Goal: Information Seeking & Learning: Learn about a topic

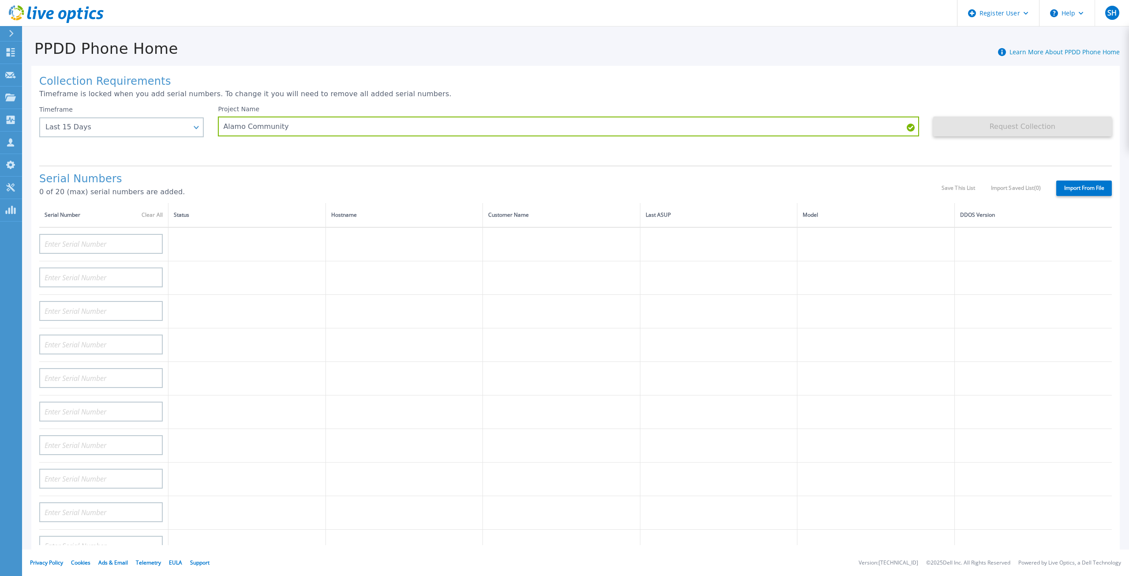
click at [11, 34] on icon at bounding box center [11, 33] width 5 height 7
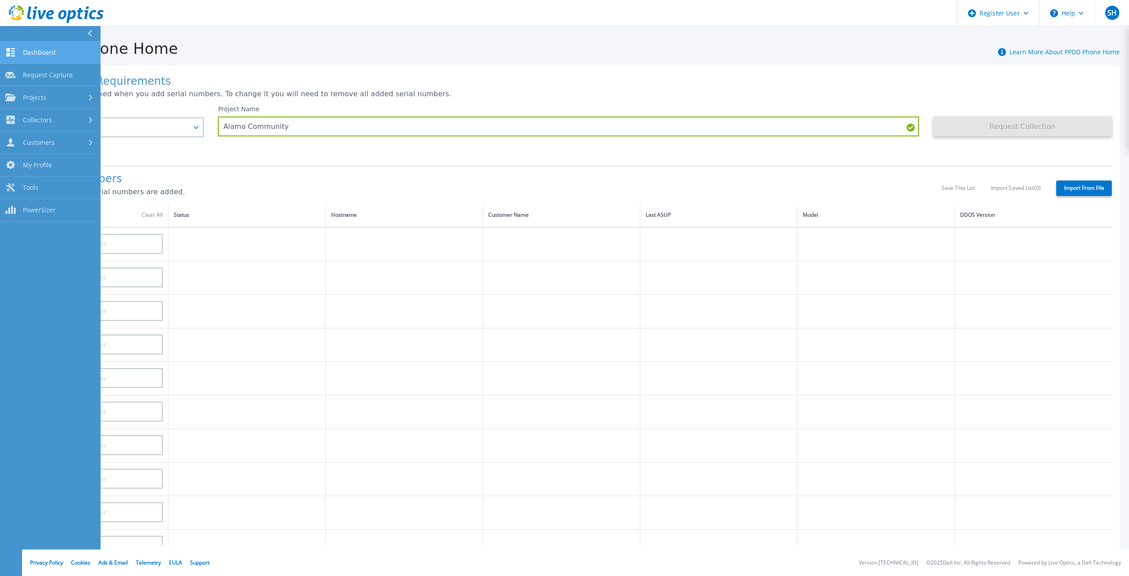
click at [32, 53] on span "Dashboard" at bounding box center [39, 53] width 33 height 8
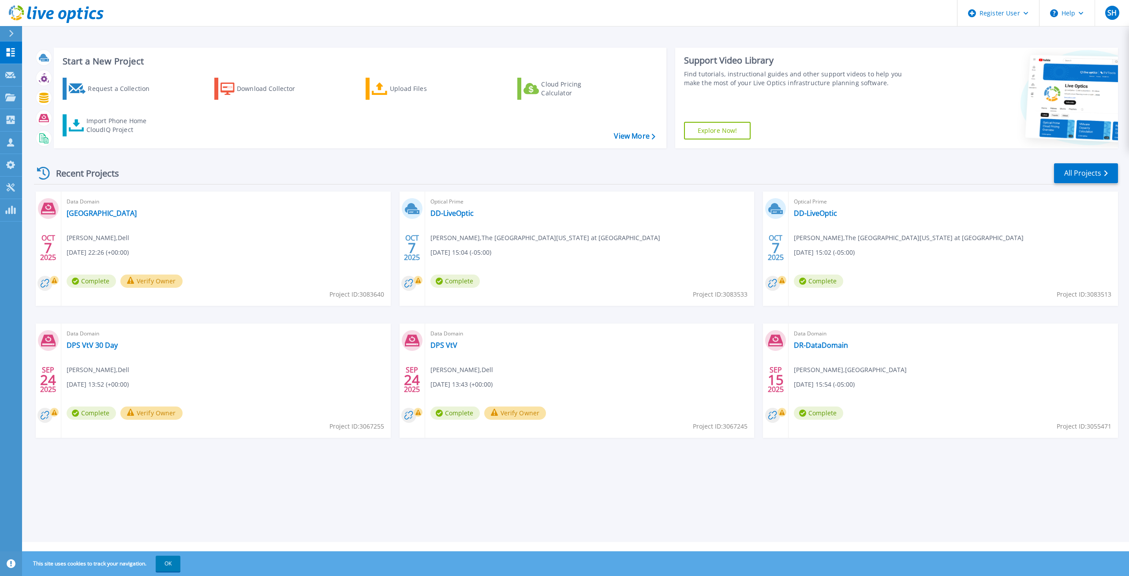
click at [12, 31] on icon at bounding box center [11, 33] width 5 height 7
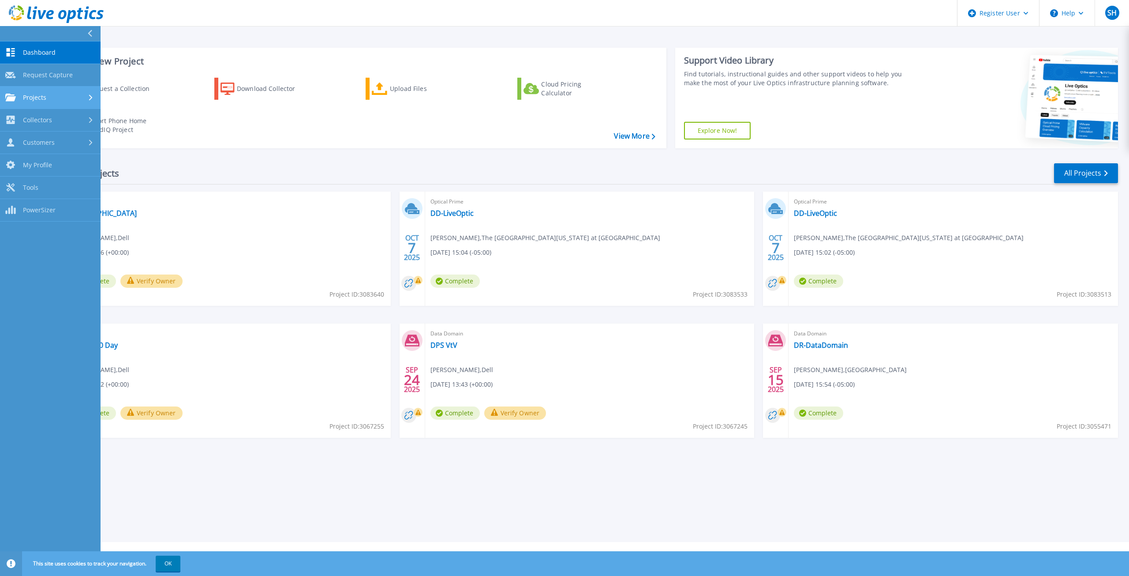
click at [48, 94] on div "Projects" at bounding box center [50, 98] width 90 height 8
click at [49, 112] on link "Search Projects" at bounding box center [50, 120] width 101 height 22
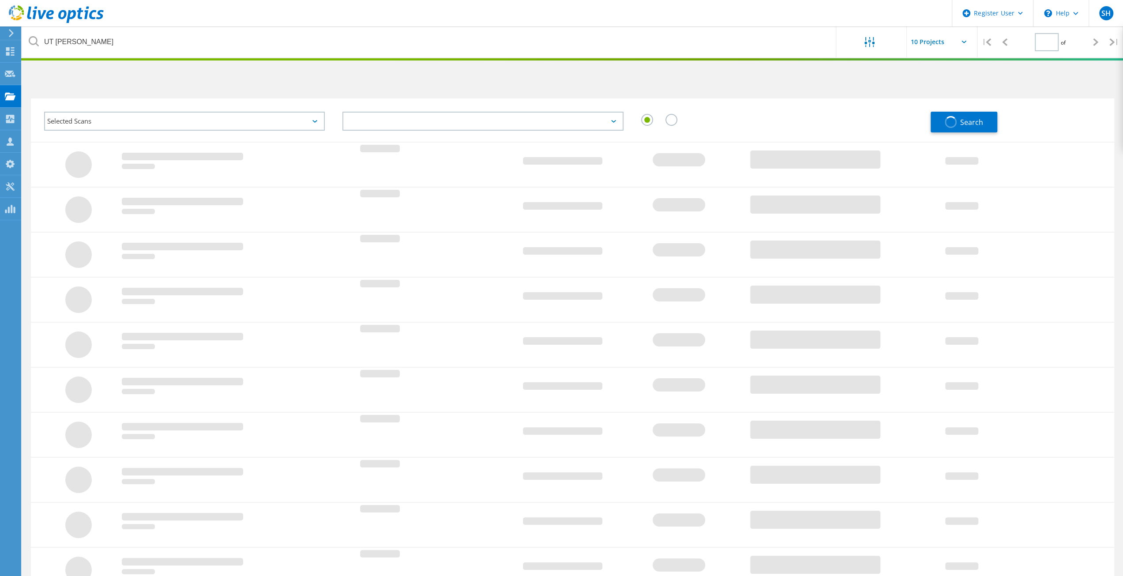
type input "1"
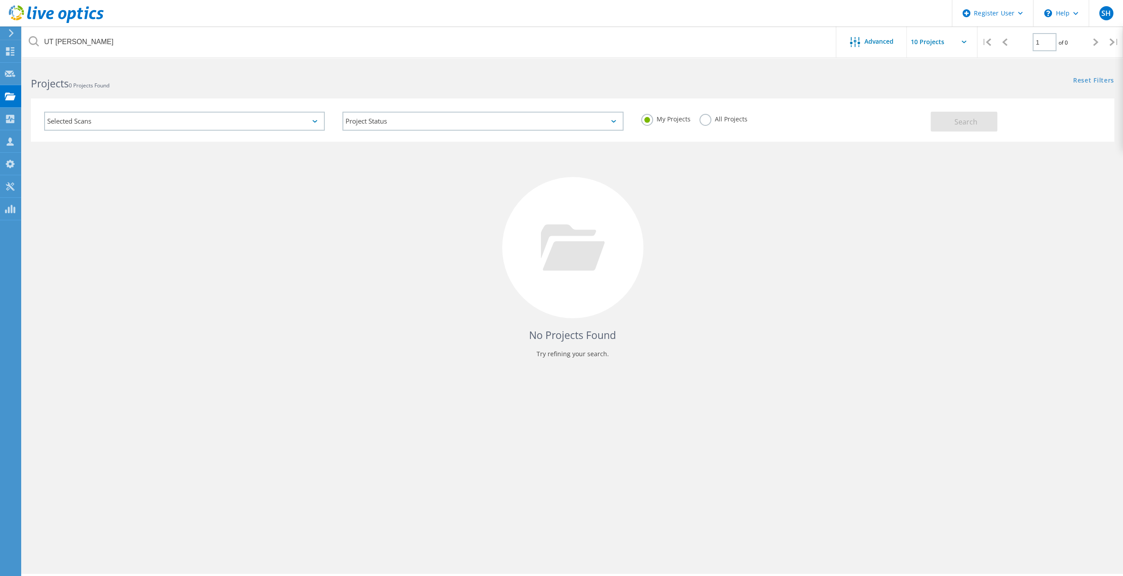
click at [708, 119] on label "All Projects" at bounding box center [723, 118] width 48 height 8
click at [0, 0] on input "All Projects" at bounding box center [0, 0] width 0 height 0
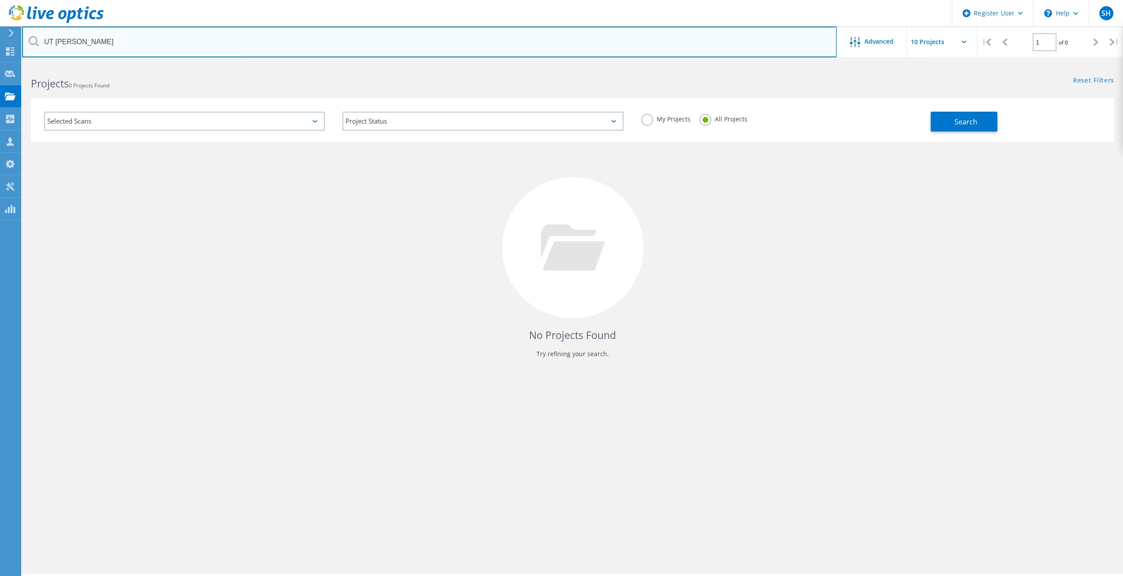
drag, startPoint x: 101, startPoint y: 45, endPoint x: 26, endPoint y: 44, distance: 75.0
click at [26, 44] on input "UT Tyler" at bounding box center [429, 41] width 814 height 31
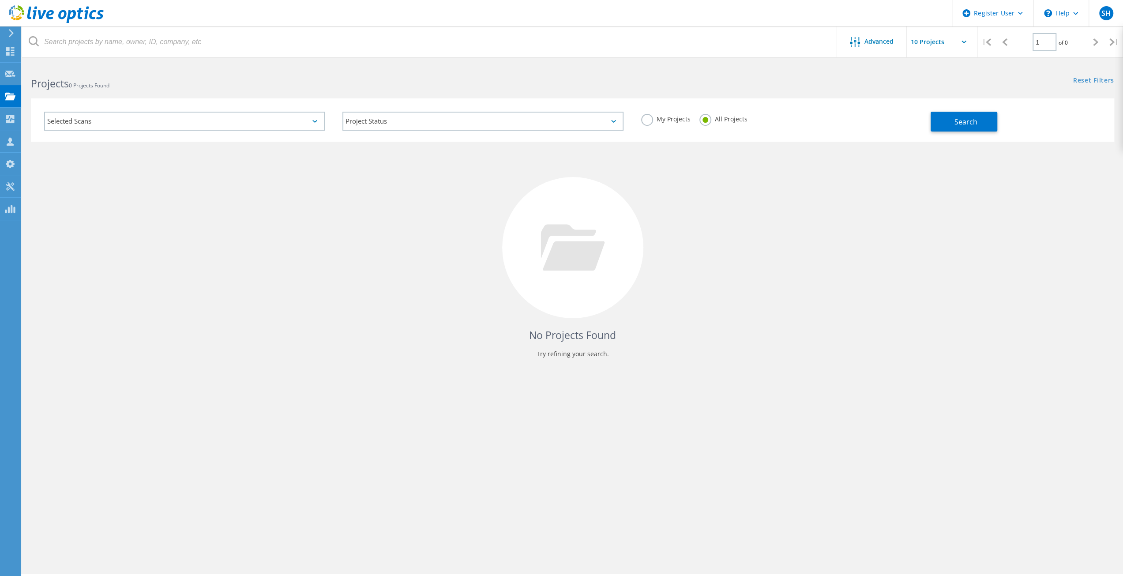
click at [816, 219] on div "No Projects Found Try refining your search." at bounding box center [572, 256] width 1083 height 228
click at [314, 124] on div "Selected Scans" at bounding box center [184, 121] width 281 height 19
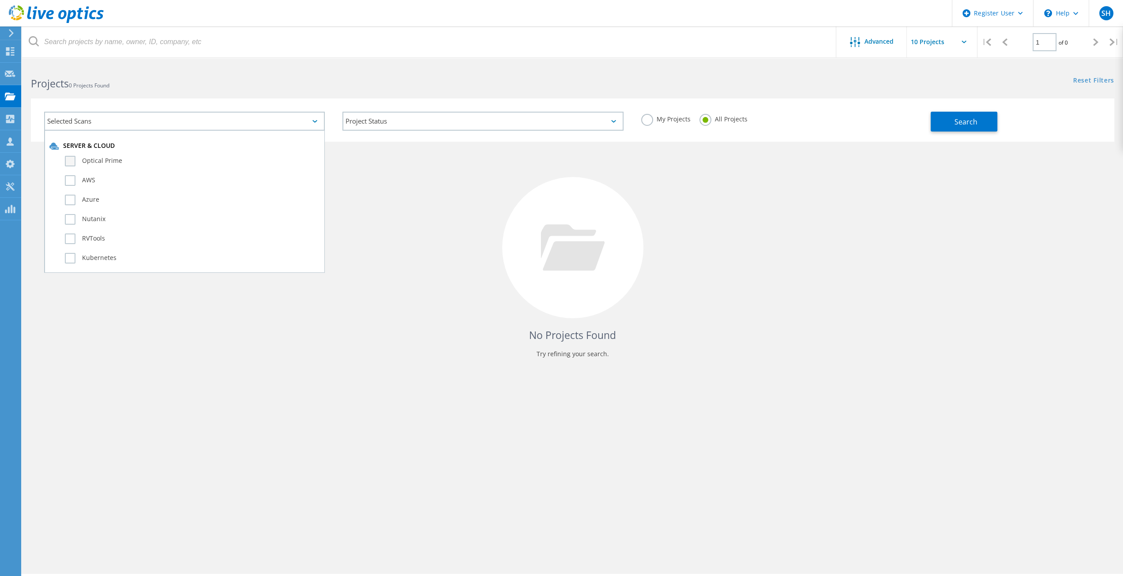
click at [72, 162] on label "Optical Prime" at bounding box center [192, 161] width 255 height 11
click at [0, 0] on input "Optical Prime" at bounding box center [0, 0] width 0 height 0
click at [980, 106] on div "Search" at bounding box center [1019, 117] width 179 height 29
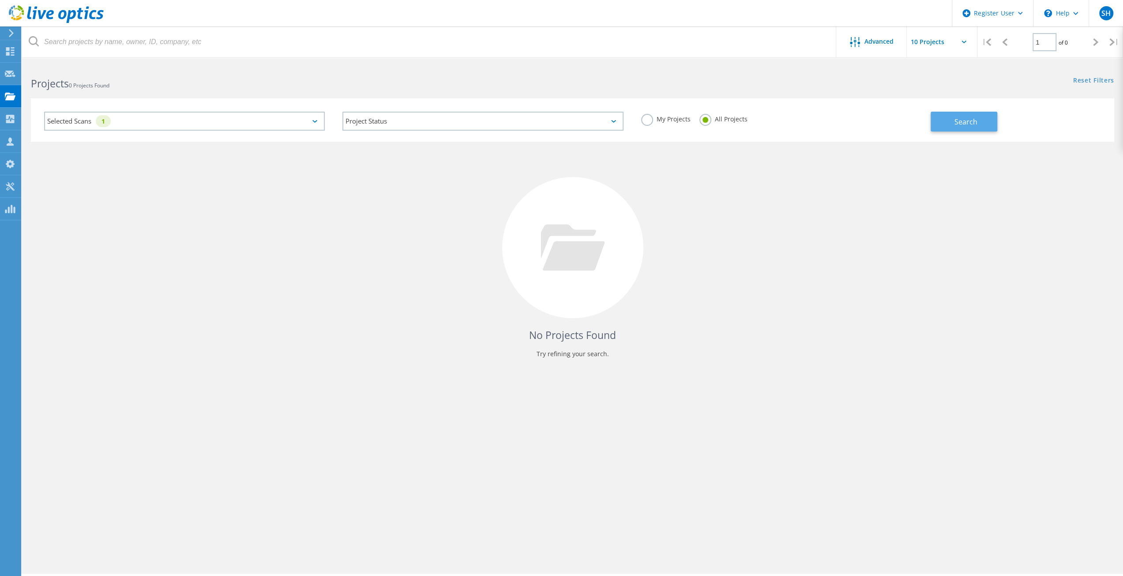
click at [974, 115] on button "Search" at bounding box center [963, 122] width 67 height 20
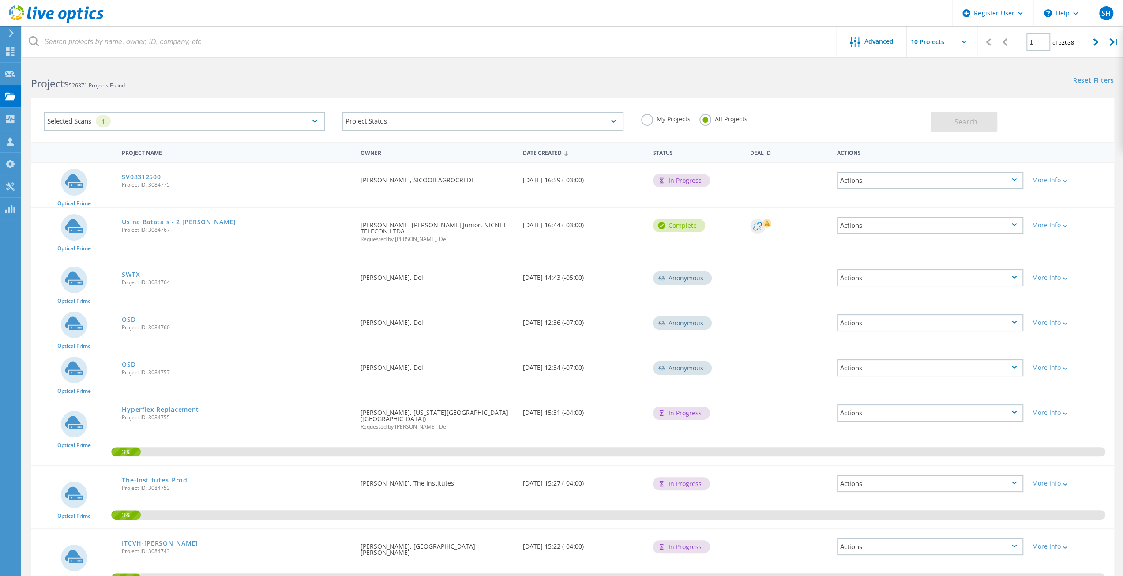
click at [652, 121] on label "My Projects" at bounding box center [665, 118] width 49 height 8
click at [0, 0] on input "My Projects" at bounding box center [0, 0] width 0 height 0
click at [957, 124] on span "Search" at bounding box center [965, 122] width 23 height 10
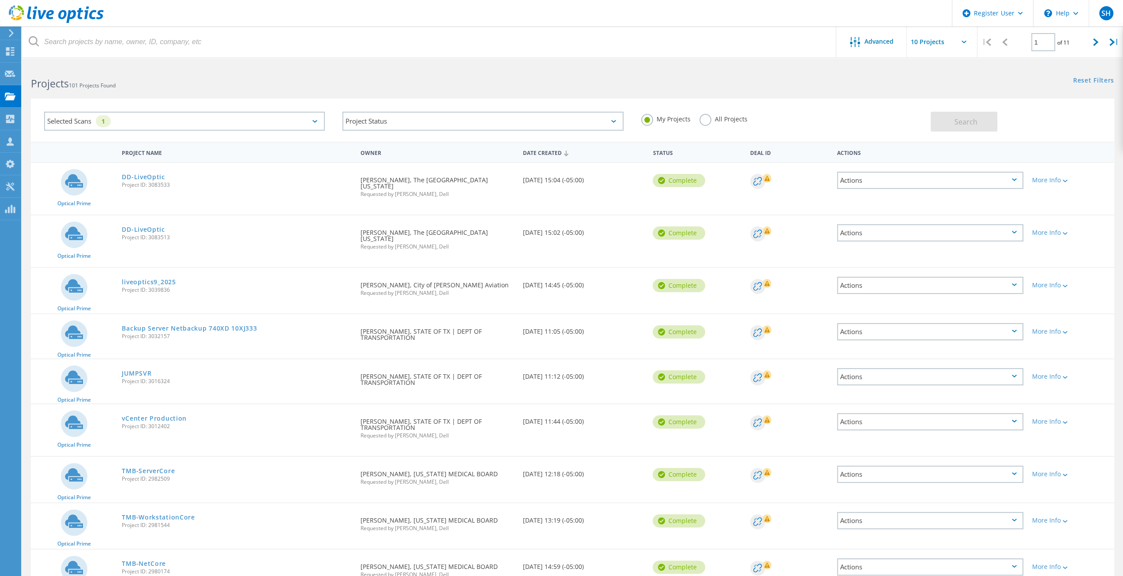
click at [970, 230] on div "Actions" at bounding box center [930, 232] width 186 height 17
click at [877, 210] on div "View Project" at bounding box center [930, 213] width 184 height 14
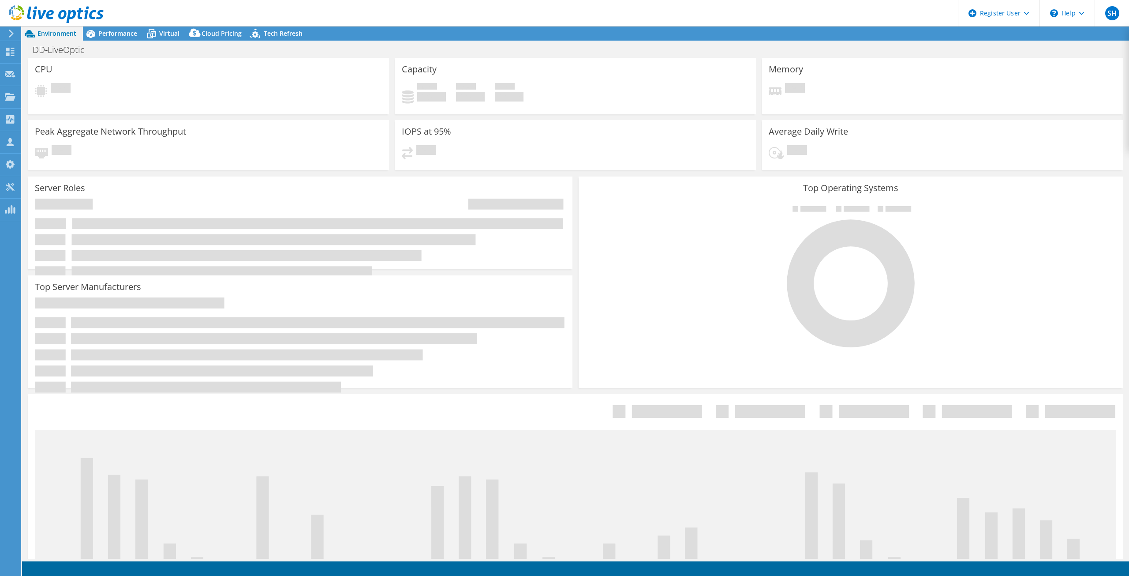
select select "USD"
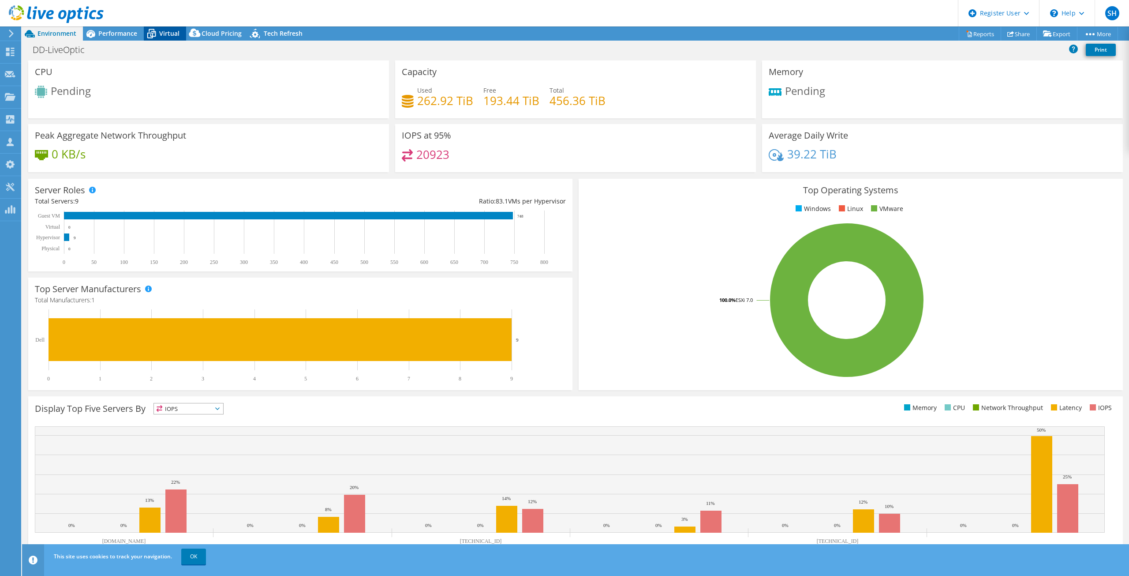
click at [169, 34] on span "Virtual" at bounding box center [169, 33] width 20 height 8
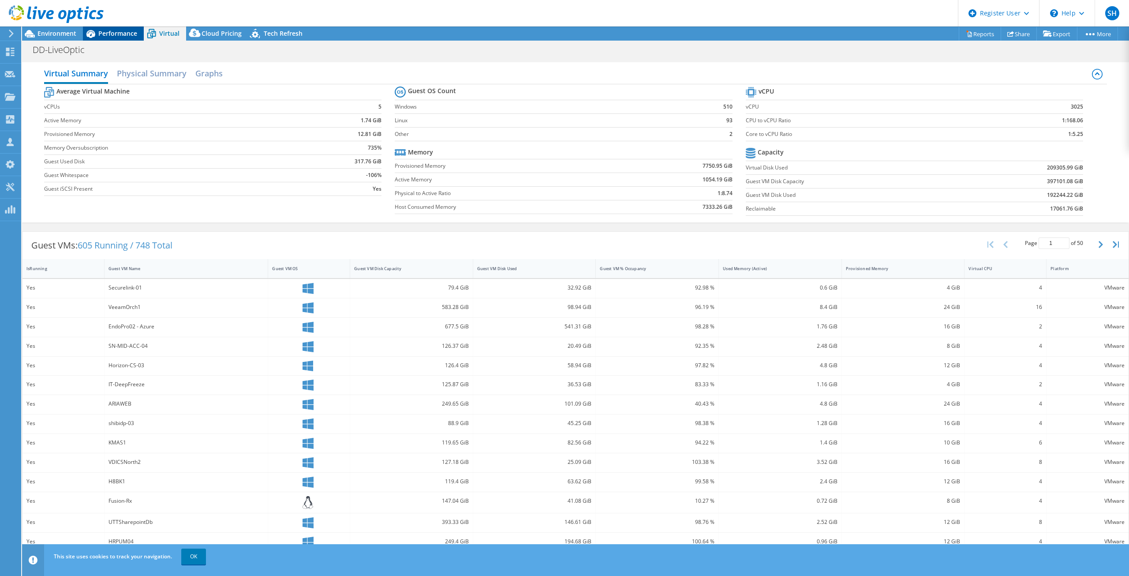
click at [109, 31] on span "Performance" at bounding box center [117, 33] width 39 height 8
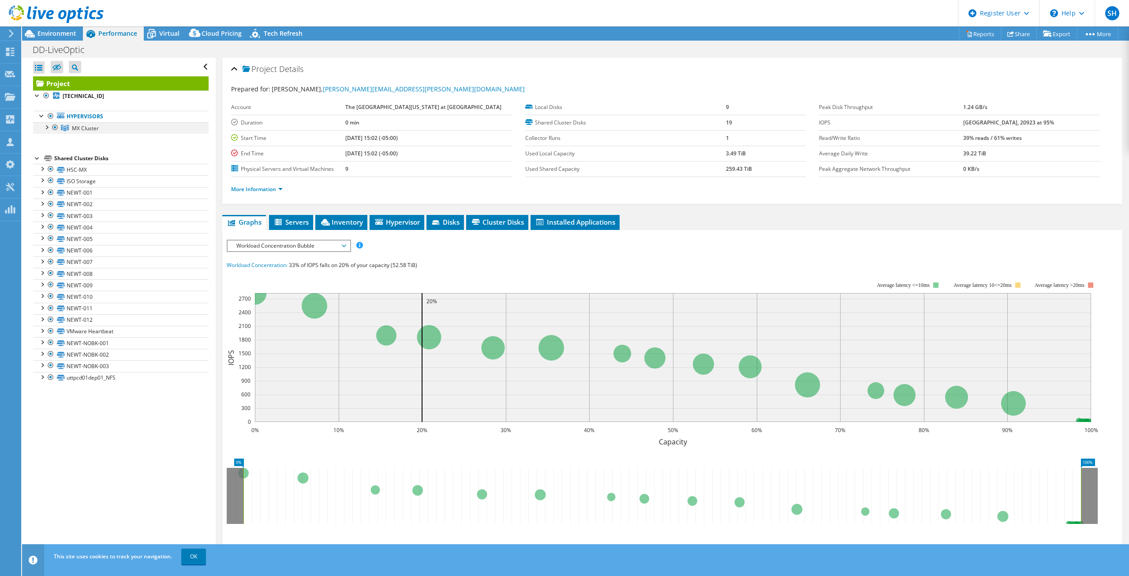
click at [47, 127] on div at bounding box center [46, 126] width 9 height 9
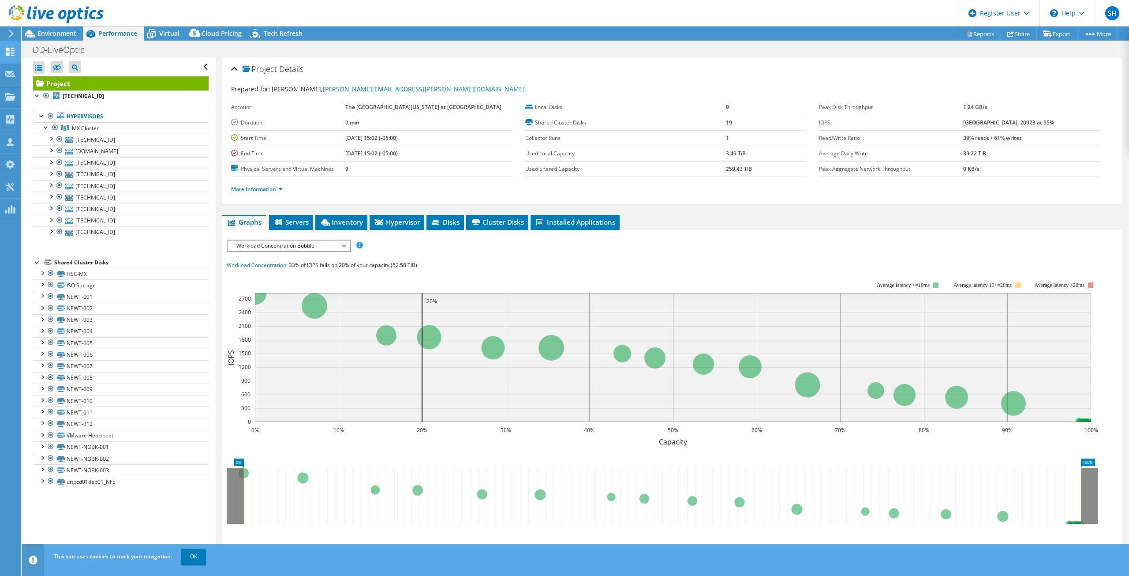
drag, startPoint x: 15, startPoint y: 41, endPoint x: 15, endPoint y: 46, distance: 5.4
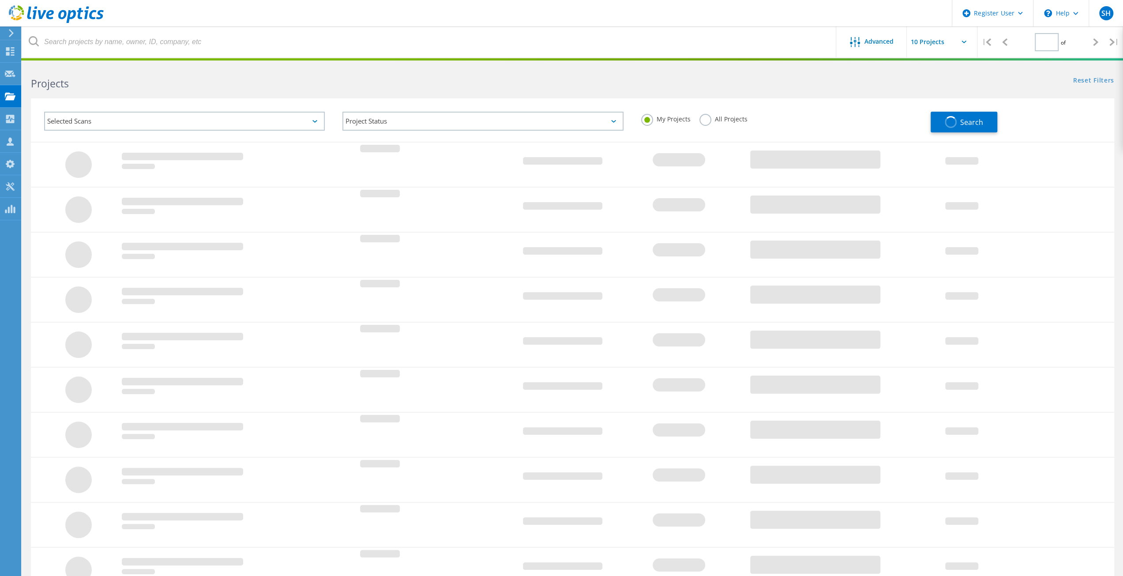
type input "1"
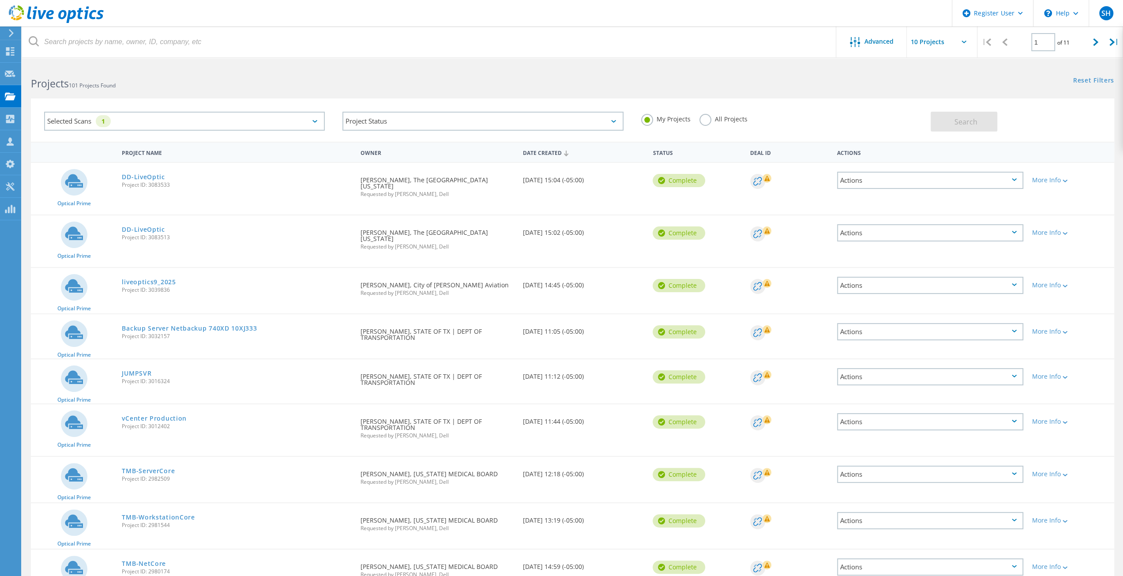
click at [1015, 231] on icon at bounding box center [1013, 232] width 5 height 3
click at [882, 206] on div "View Project" at bounding box center [930, 213] width 184 height 14
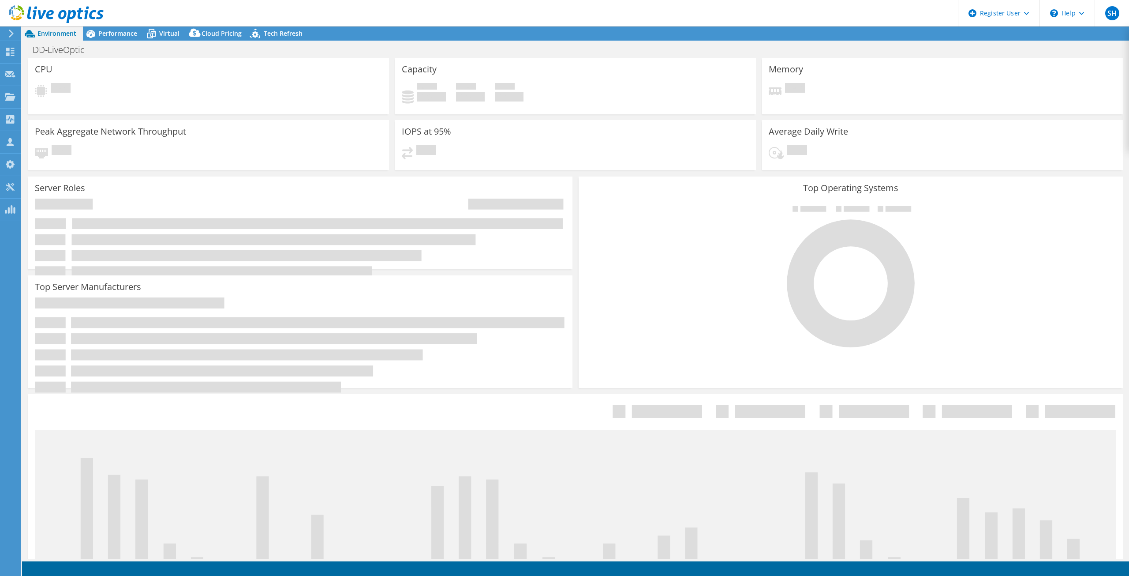
select select "USD"
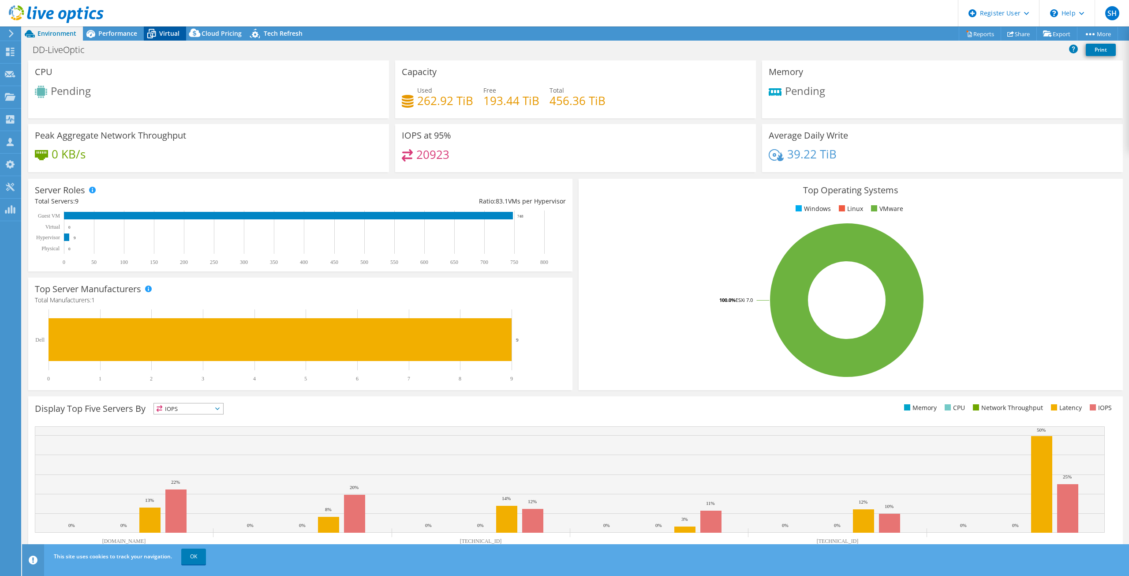
click at [169, 34] on span "Virtual" at bounding box center [169, 33] width 20 height 8
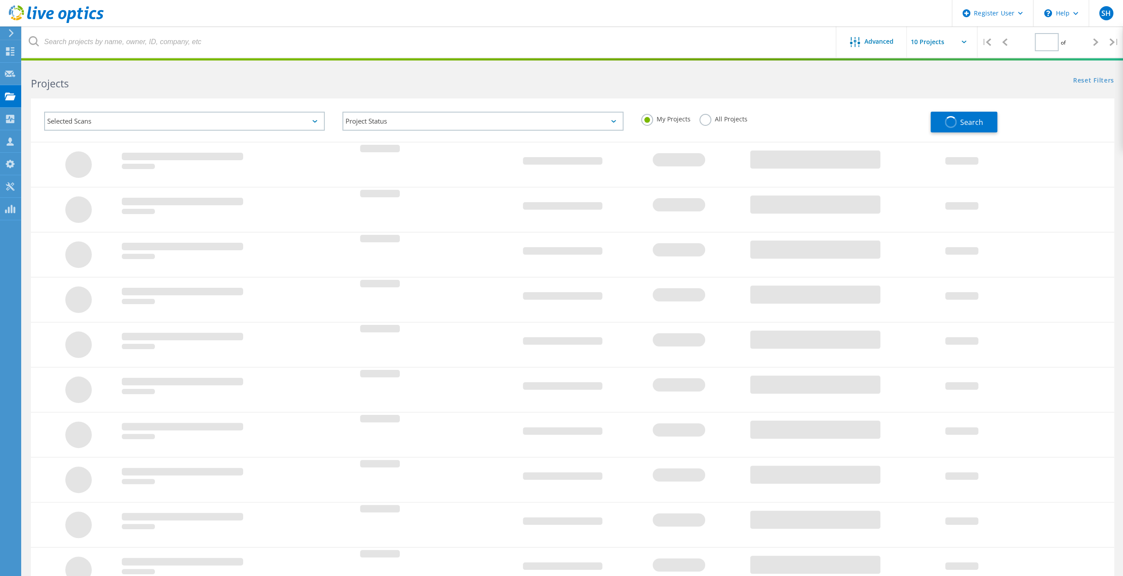
type input "1"
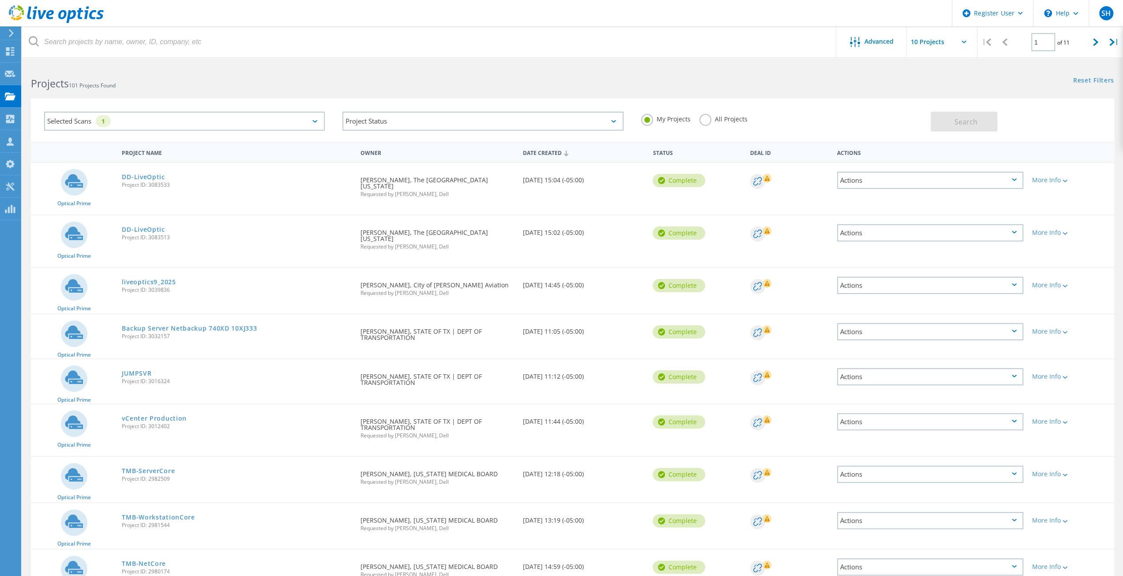
click at [1014, 176] on div "Actions" at bounding box center [930, 180] width 186 height 17
click at [902, 159] on div "View Project" at bounding box center [930, 160] width 184 height 14
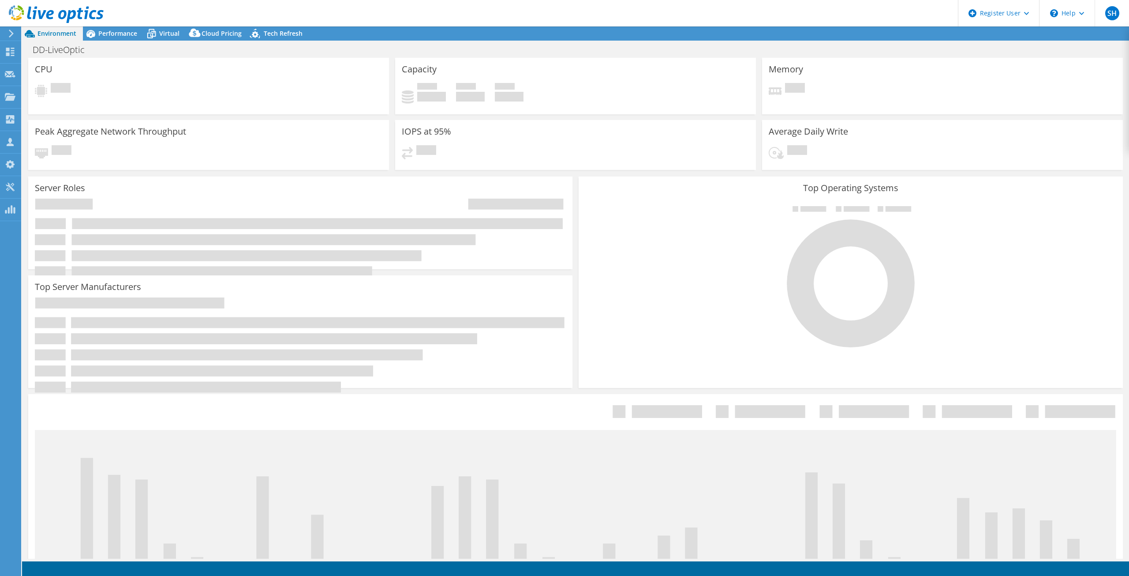
select select "USD"
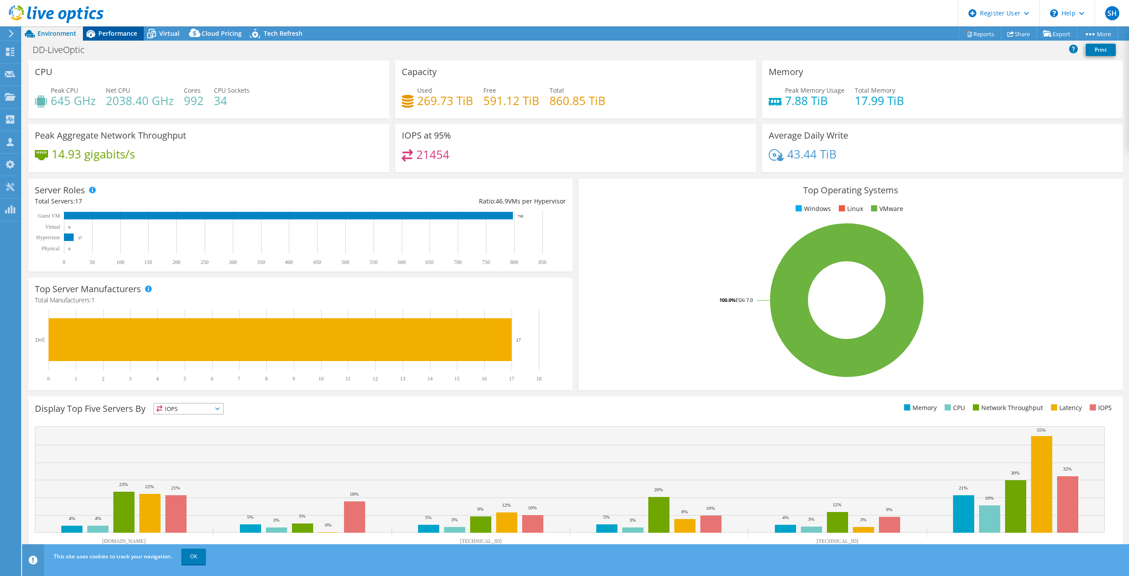
click at [99, 31] on span "Performance" at bounding box center [117, 33] width 39 height 8
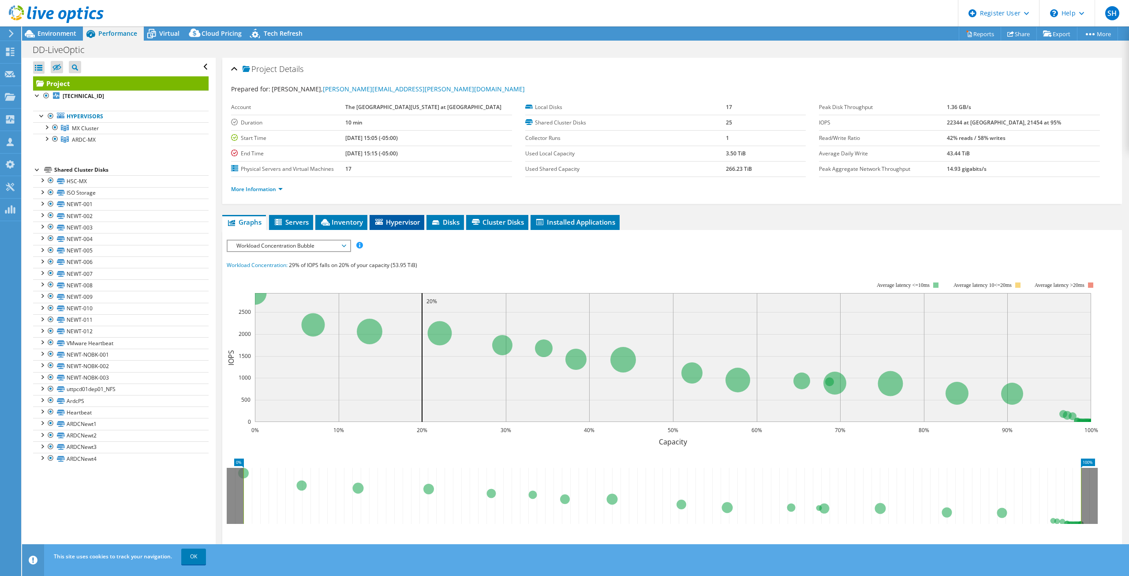
click at [387, 222] on span "Hypervisor" at bounding box center [397, 221] width 46 height 9
